Goal: Complete application form

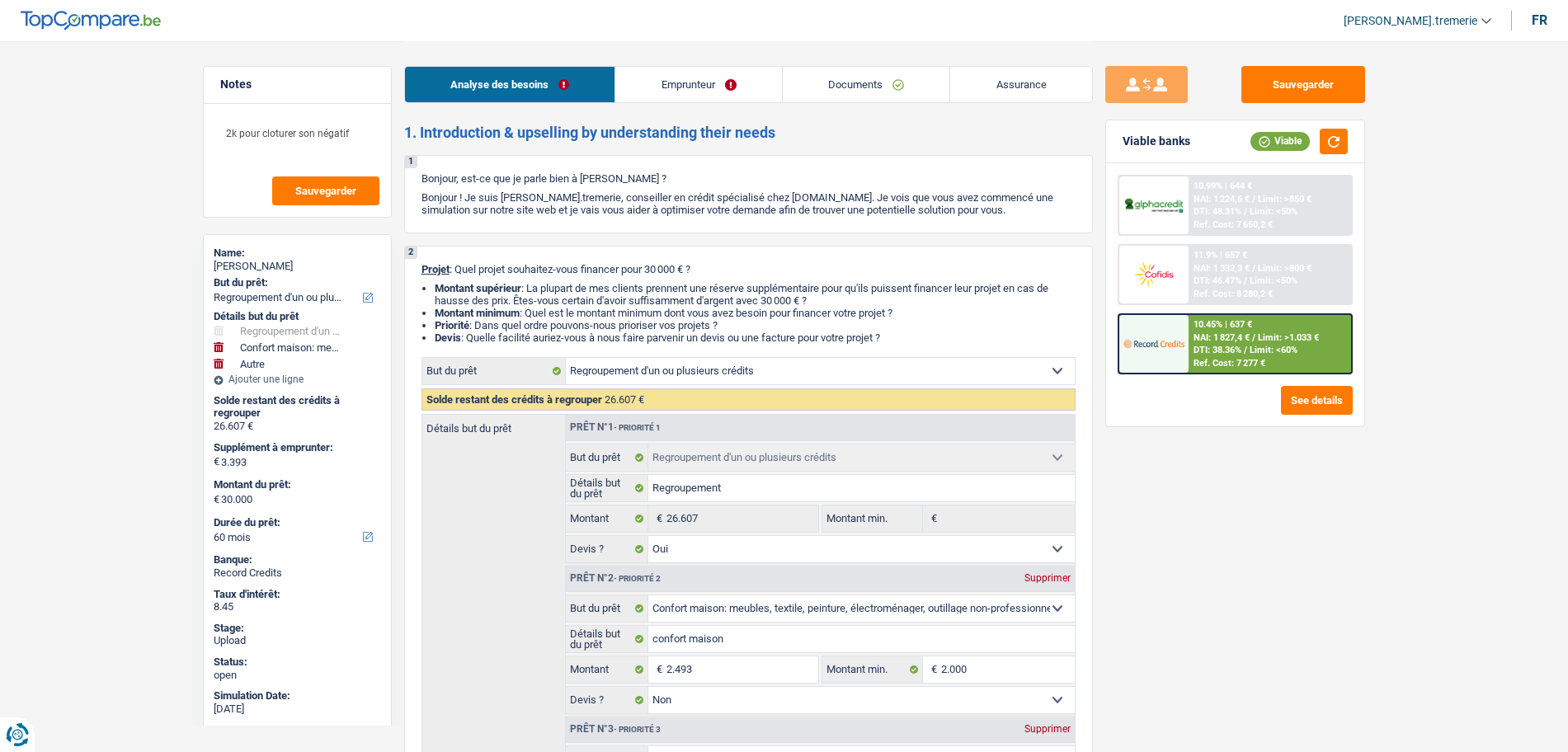
select select "refinancing"
select select "household"
select select "other"
select select "60"
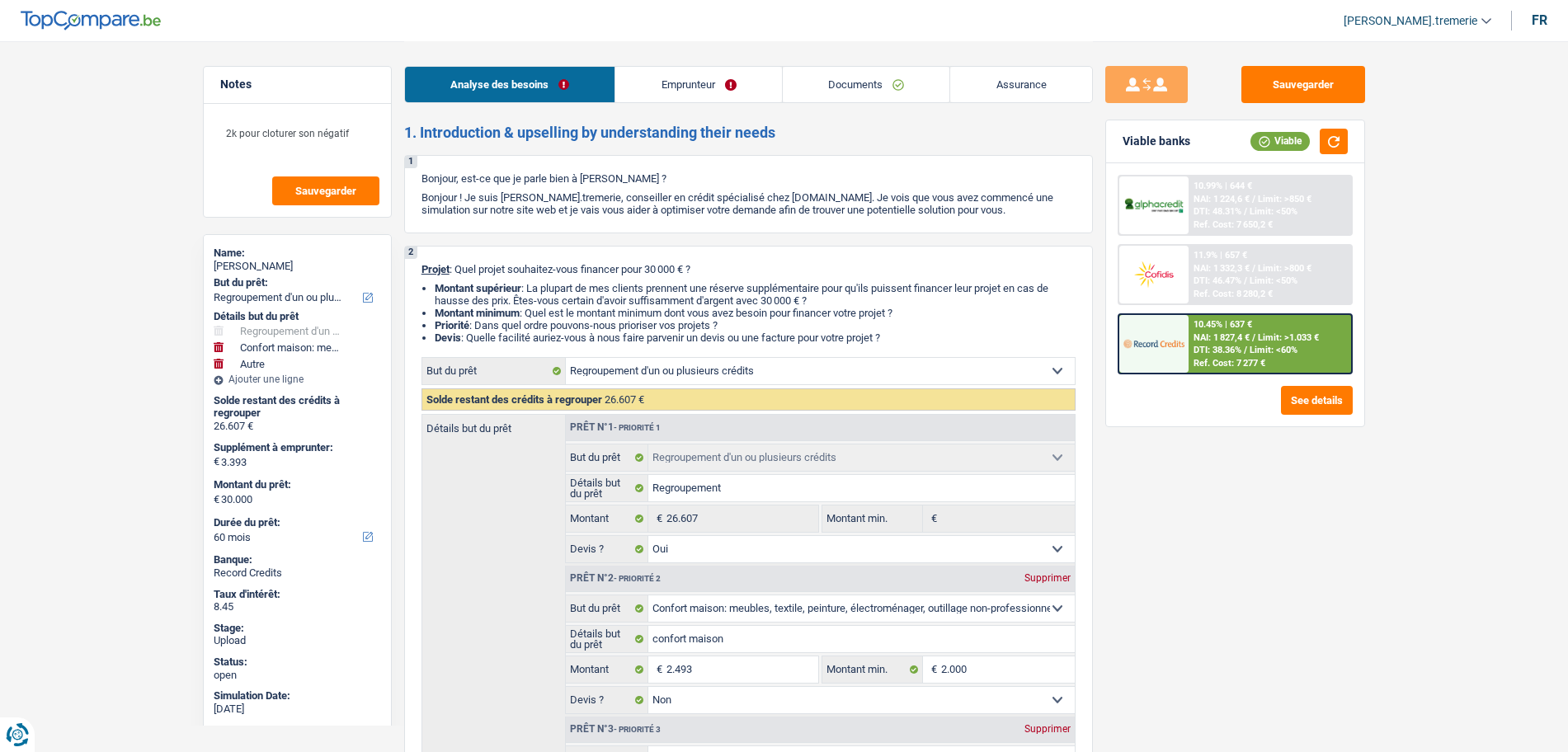
select select "refinancing"
select select "yes"
select select "household"
select select "false"
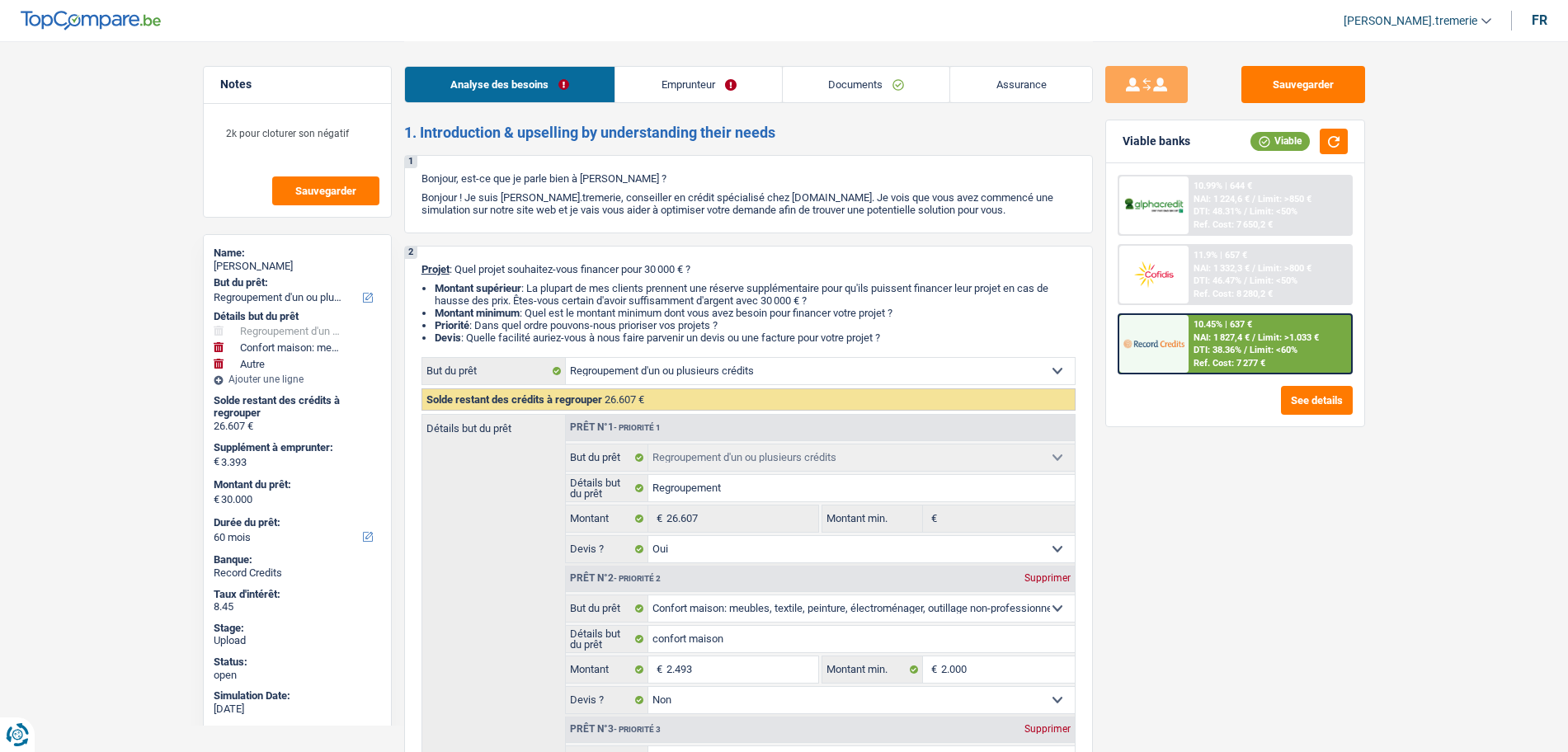
select select "other"
select select "60"
select select "privateEmployee"
select select "netSalary"
select select "mealVouchers"
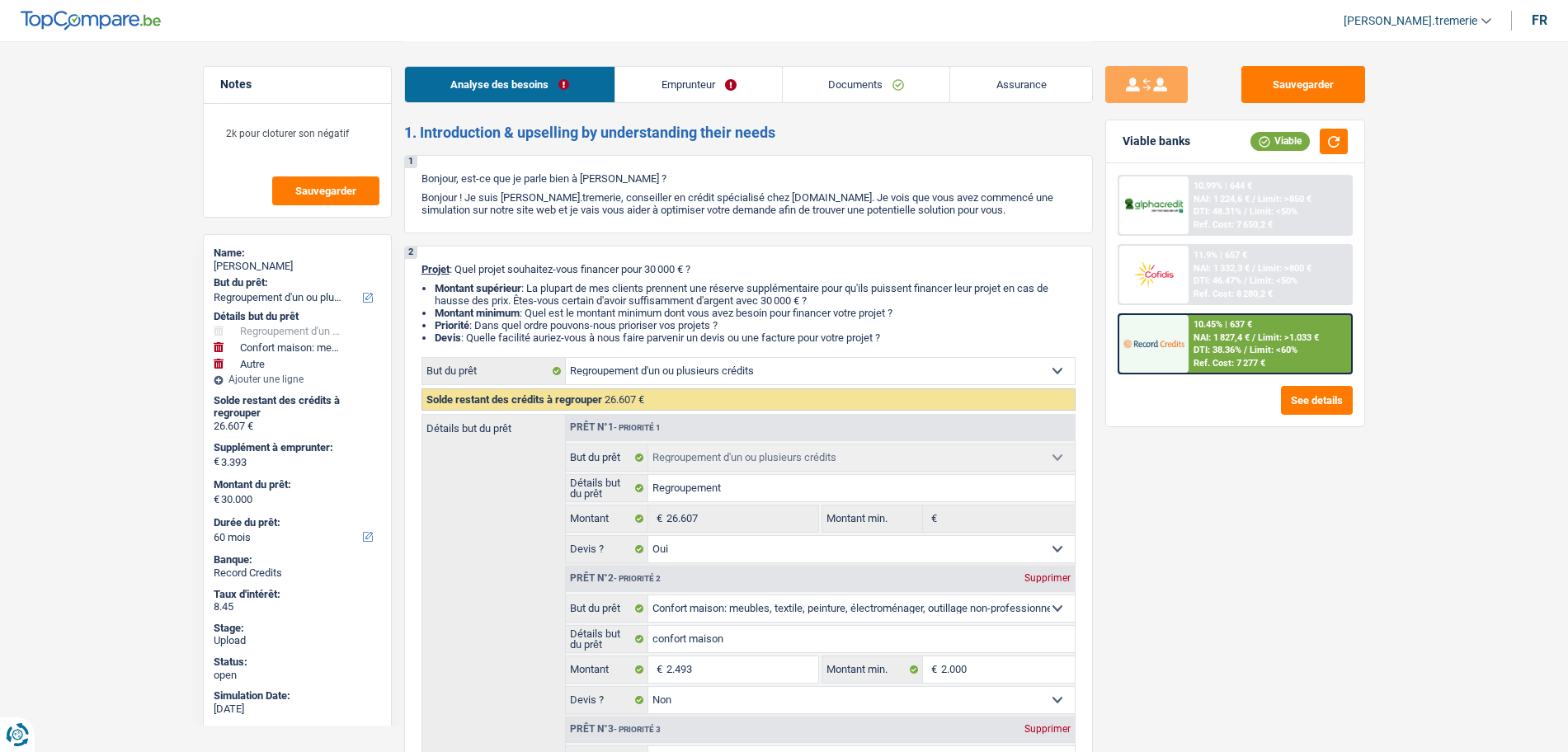
select select "rents"
select select "carLoan"
select select "84"
select select "creditConsolidation"
select select "84"
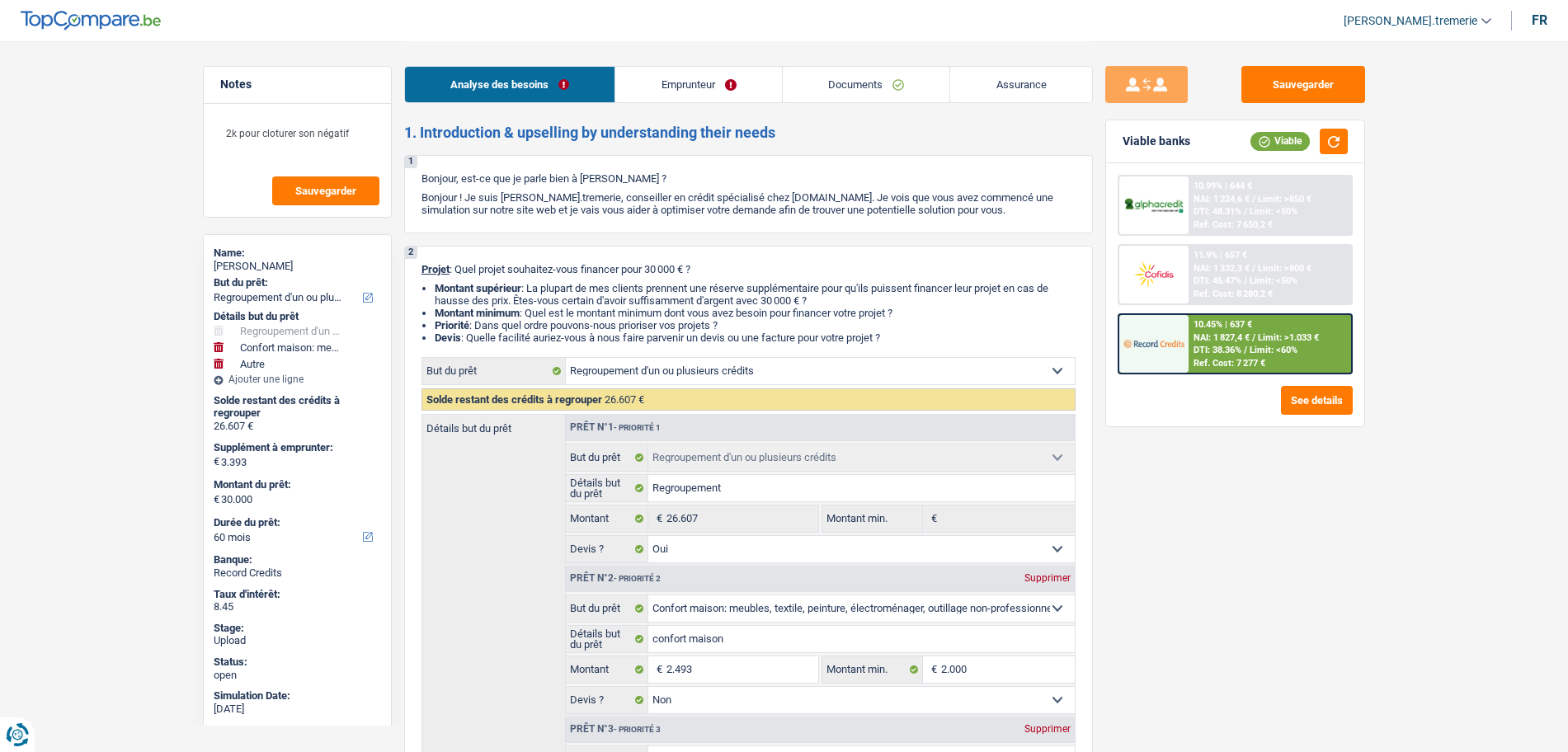
select select "cardOrCredit"
select select "refinancing"
select select "yes"
select select "household"
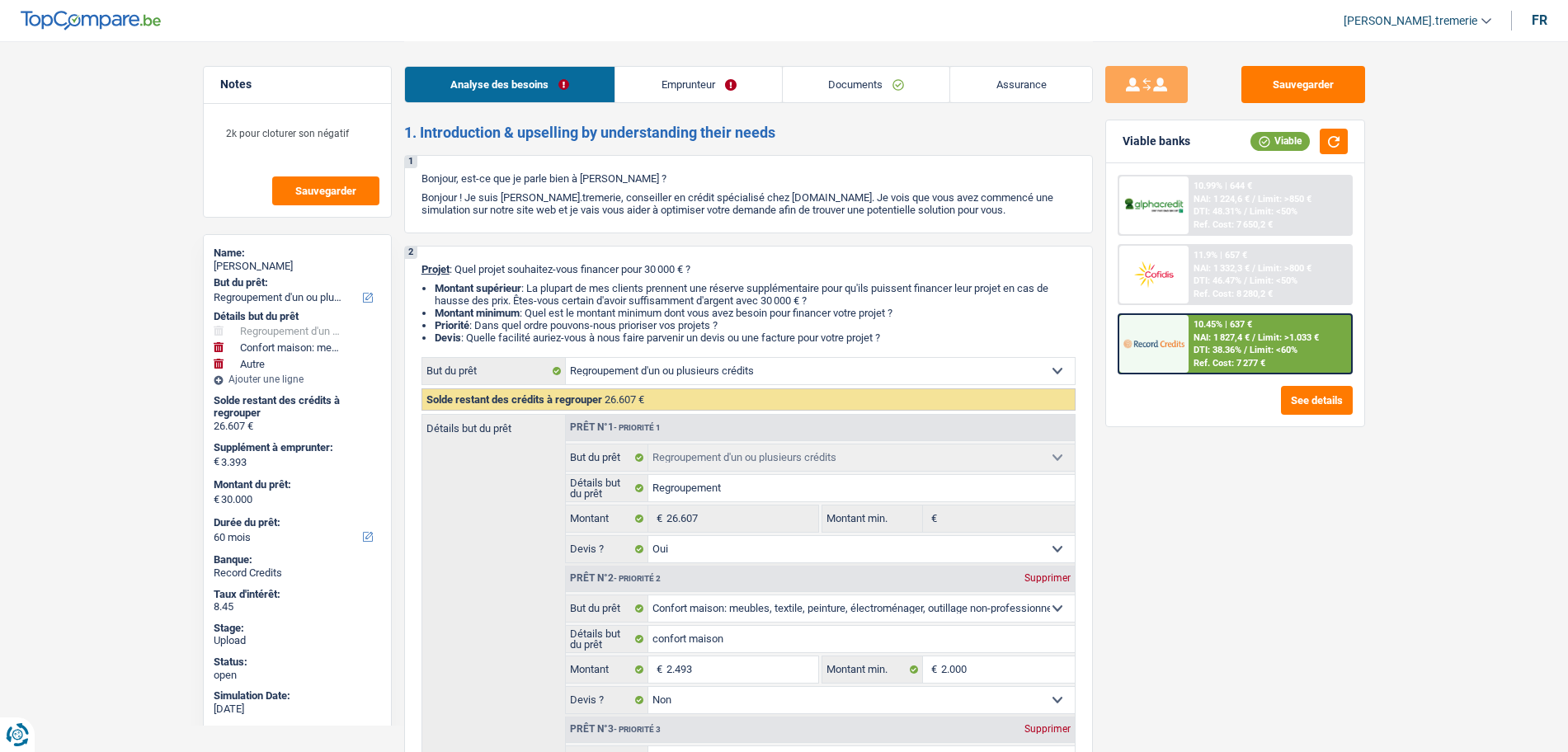
select select "false"
select select "other"
select select "60"
drag, startPoint x: 0, startPoint y: 0, endPoint x: 796, endPoint y: 89, distance: 801.0
click at [796, 89] on link "Documents" at bounding box center [867, 84] width 168 height 35
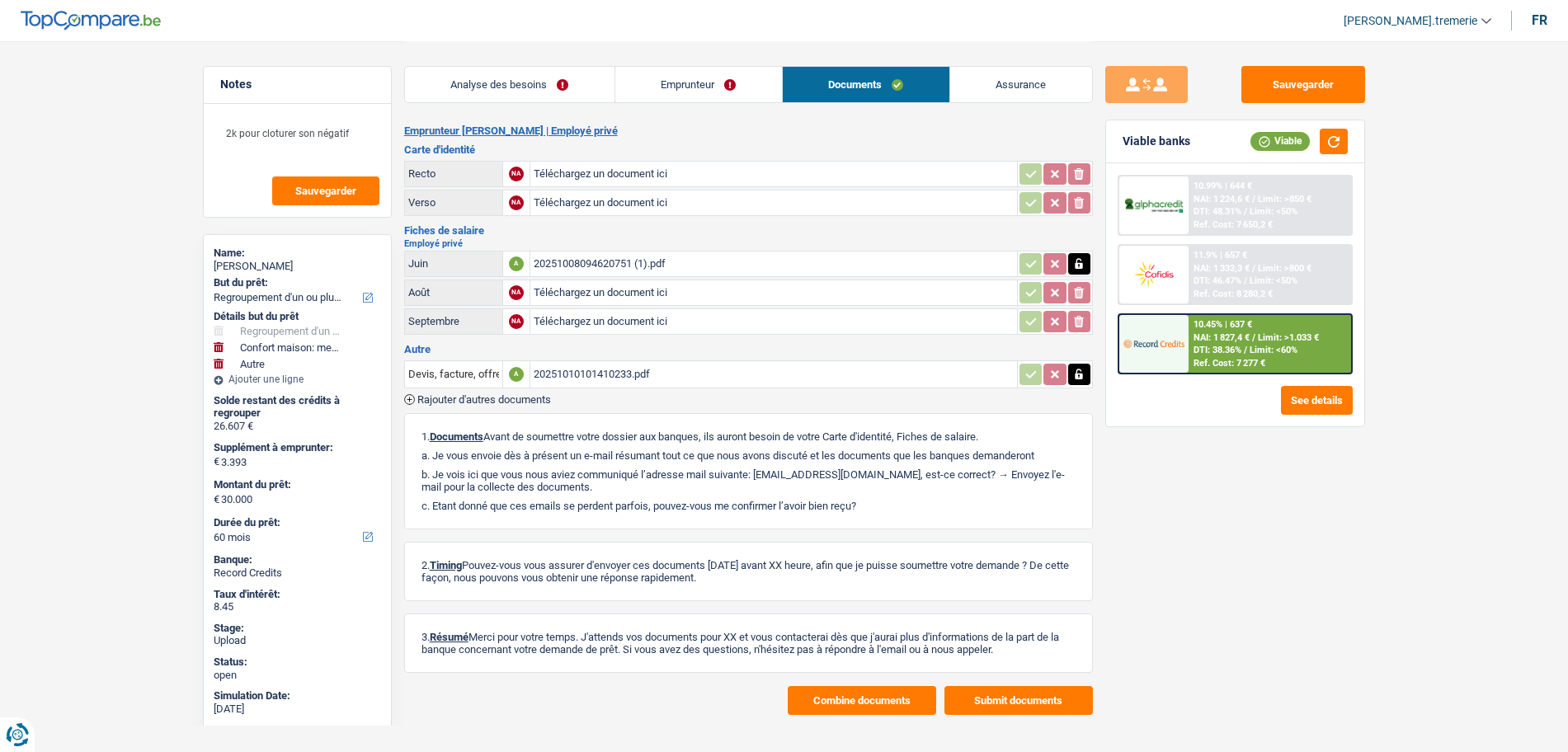
click at [631, 383] on div "20251010101410233.pdf" at bounding box center [773, 374] width 480 height 25
